Goal: Transaction & Acquisition: Download file/media

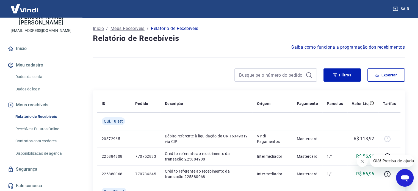
scroll to position [33, 0]
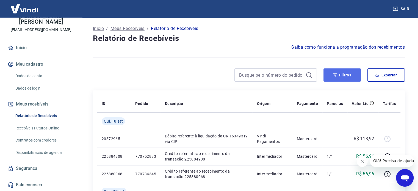
click at [347, 75] on button "Filtros" at bounding box center [342, 74] width 37 height 13
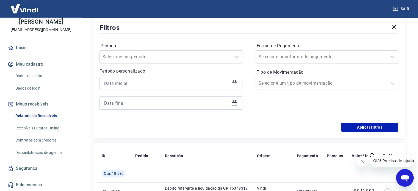
scroll to position [83, 0]
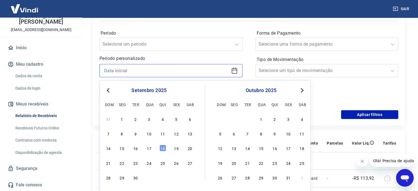
click at [153, 73] on input at bounding box center [166, 71] width 125 height 8
click at [146, 148] on div "17" at bounding box center [149, 148] width 7 height 7
type input "[DATE]"
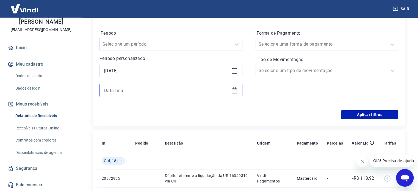
click at [159, 88] on input at bounding box center [166, 90] width 125 height 8
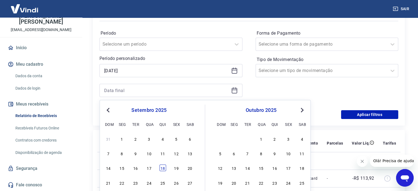
click at [165, 168] on div "18" at bounding box center [163, 168] width 7 height 7
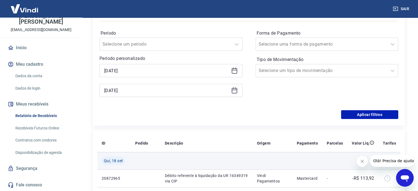
type input "[DATE]"
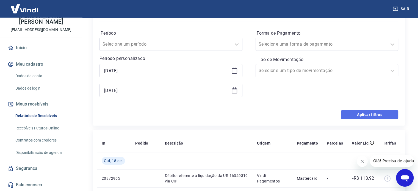
click at [354, 117] on button "Aplicar filtros" at bounding box center [369, 114] width 57 height 9
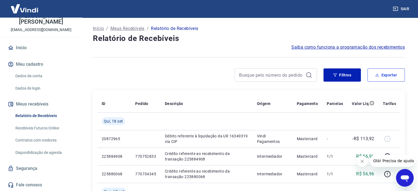
click at [393, 80] on button "Exportar" at bounding box center [386, 74] width 37 height 13
type input "[DATE]"
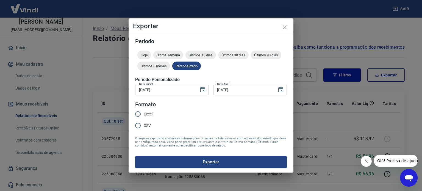
click at [145, 111] on span "Excel" at bounding box center [148, 114] width 9 height 6
click at [144, 111] on input "Excel" at bounding box center [138, 114] width 12 height 12
radio input "true"
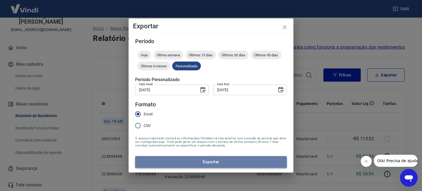
click at [159, 161] on button "Exportar" at bounding box center [211, 162] width 152 height 12
